Goal: Task Accomplishment & Management: Manage account settings

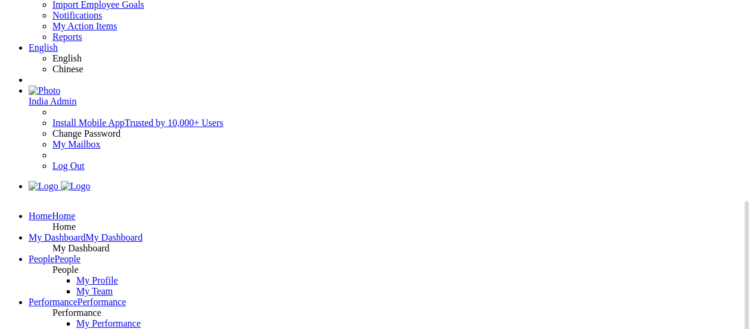
scroll to position [76, 0]
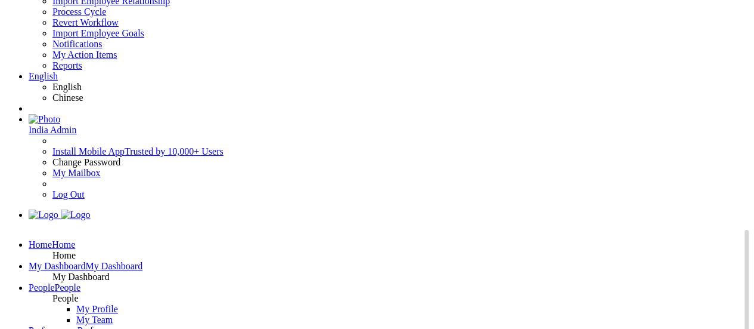
scroll to position [49, 0]
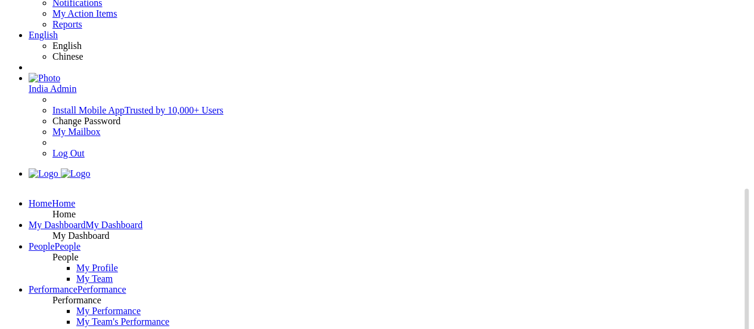
scroll to position [91, 0]
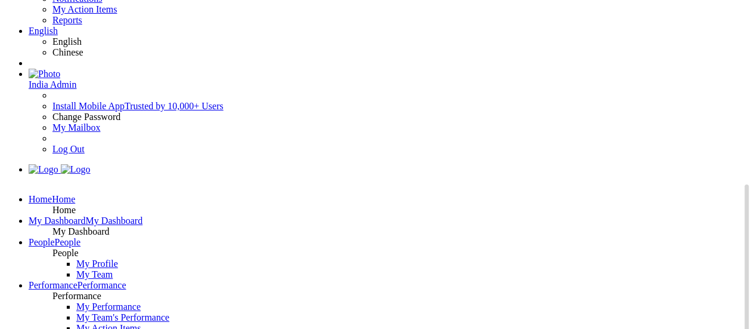
click at [29, 194] on icon at bounding box center [29, 199] width 0 height 10
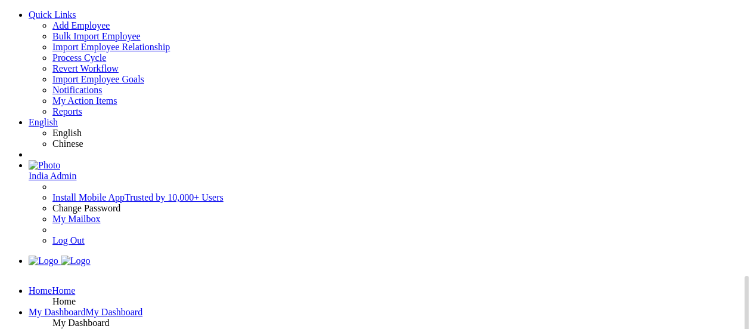
scroll to position [72, 0]
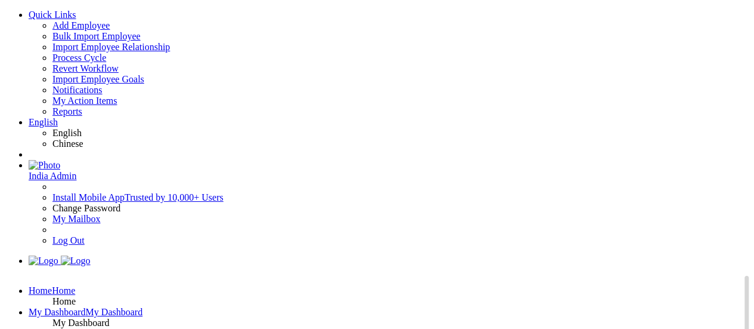
scroll to position [148, 0]
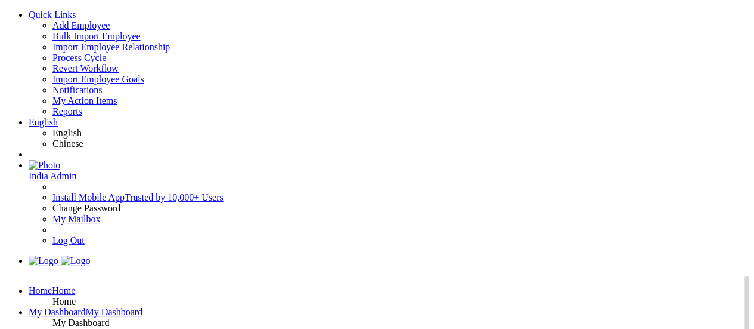
click at [29, 285] on icon at bounding box center [29, 290] width 0 height 10
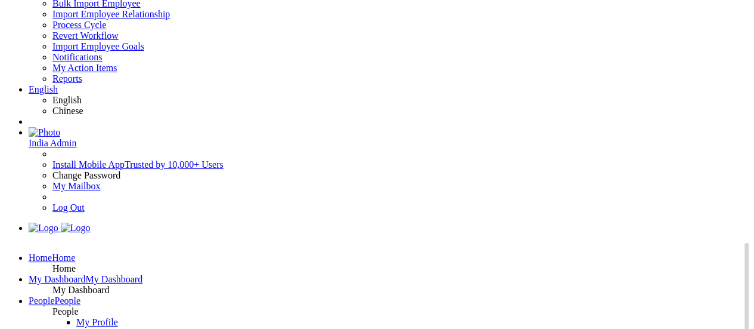
scroll to position [42, 0]
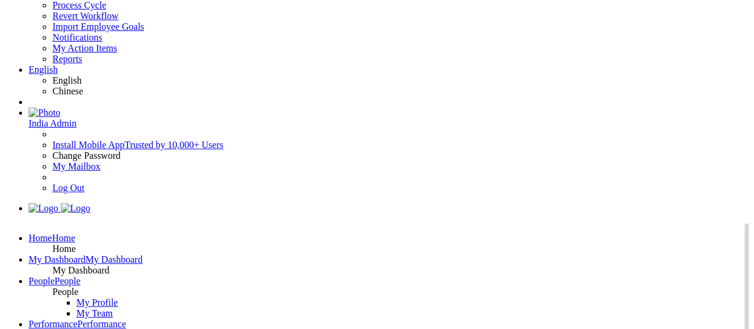
scroll to position [55, 0]
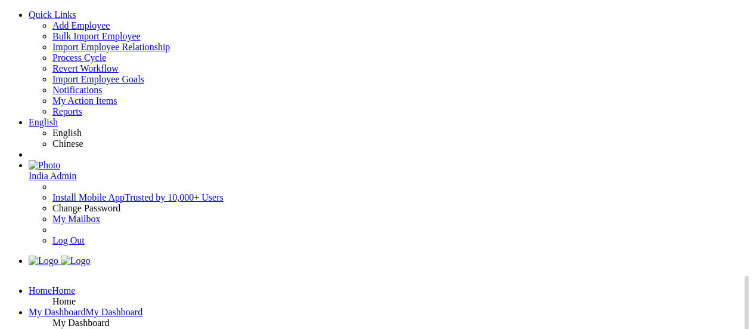
drag, startPoint x: 451, startPoint y: 125, endPoint x: 409, endPoint y: 126, distance: 42.3
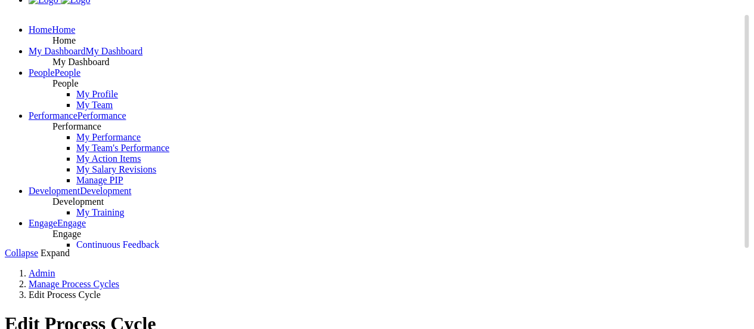
scroll to position [283, 0]
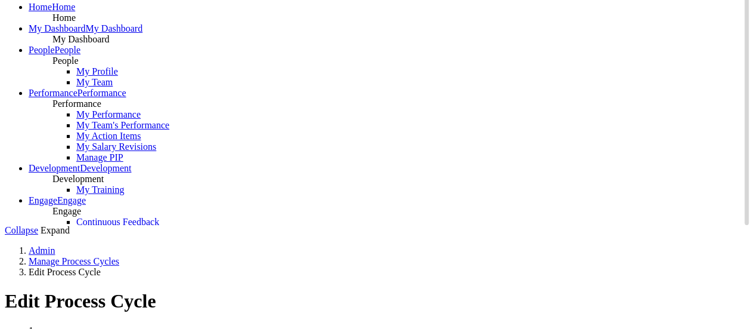
type input "Appraisal Cycle [DATE] - [DATE]"
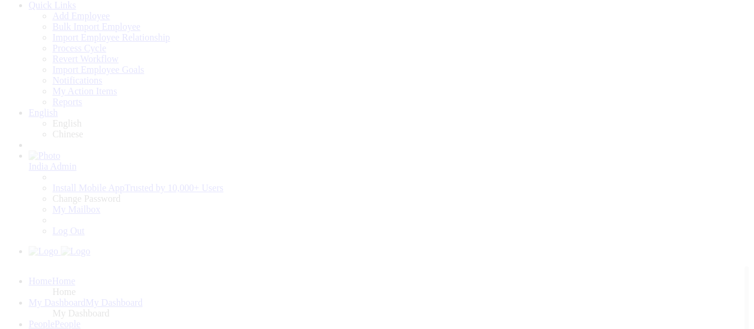
scroll to position [0, 0]
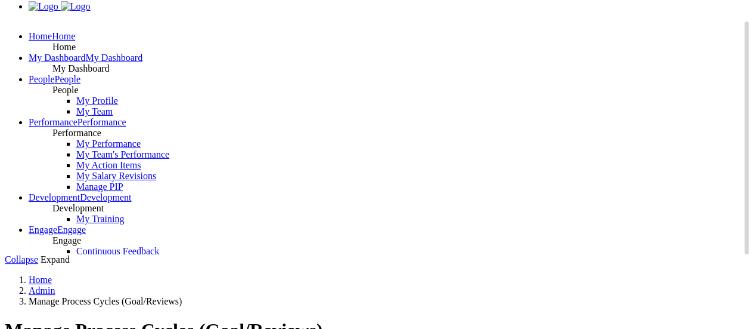
scroll to position [345, 0]
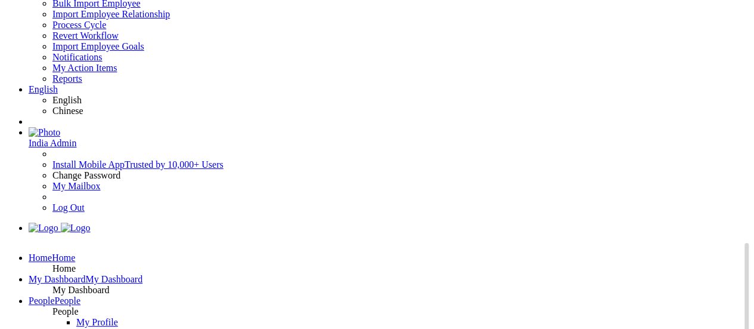
scroll to position [32, 0]
click at [695, 128] on link "India Admin" at bounding box center [389, 138] width 721 height 21
click at [85, 203] on link "Log Out" at bounding box center [68, 208] width 32 height 10
